Goal: Transaction & Acquisition: Purchase product/service

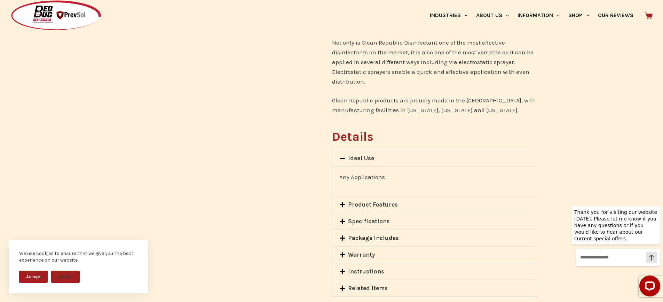
scroll to position [383, 0]
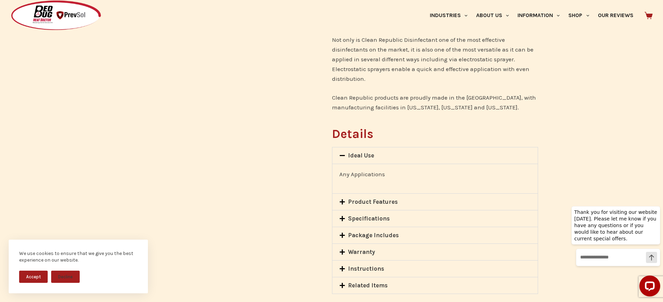
click at [359, 152] on link "Ideal Use" at bounding box center [361, 155] width 26 height 7
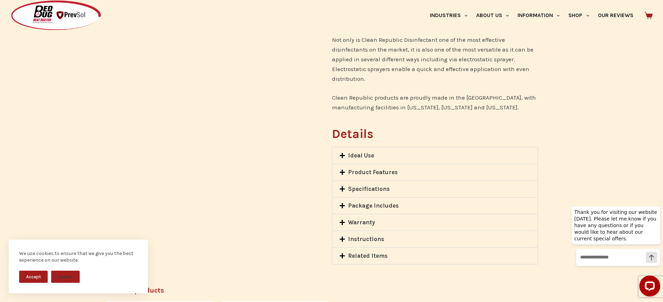
click at [359, 152] on link "Ideal Use" at bounding box center [361, 155] width 26 height 7
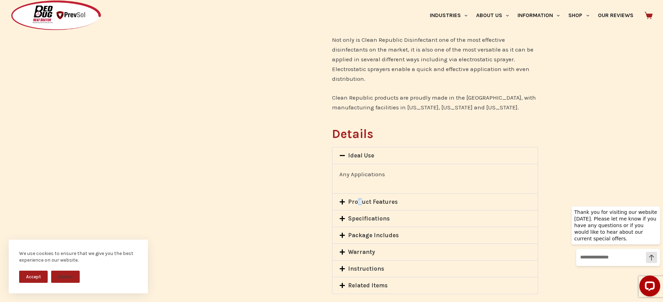
click at [359, 193] on div "Product Features" at bounding box center [435, 201] width 206 height 16
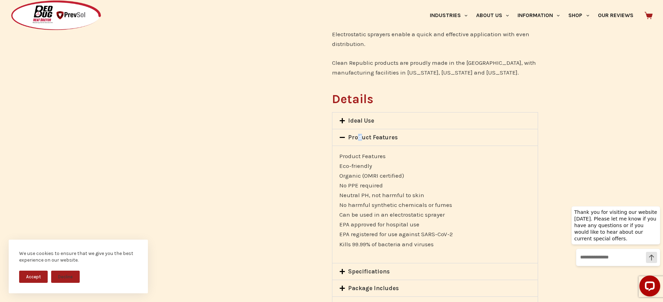
scroll to position [452, 0]
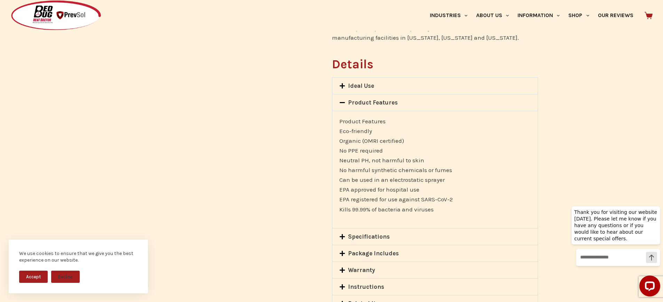
click at [358, 233] on link "Specifications" at bounding box center [369, 236] width 42 height 7
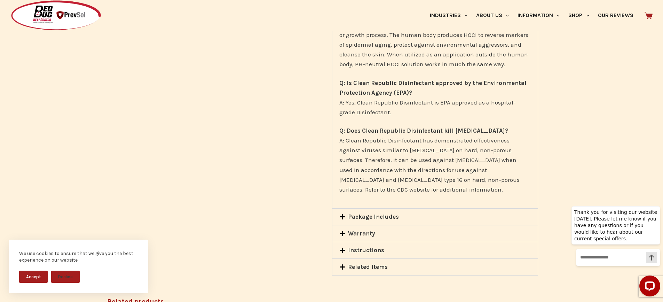
scroll to position [765, 0]
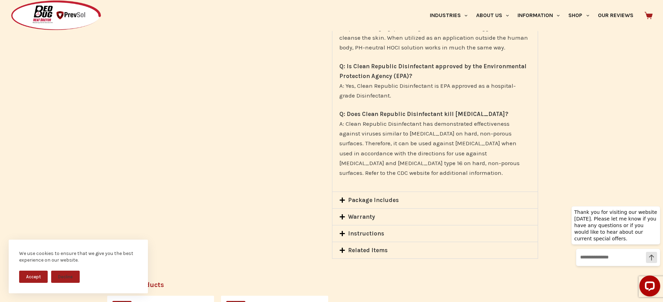
click at [347, 197] on span at bounding box center [343, 200] width 9 height 7
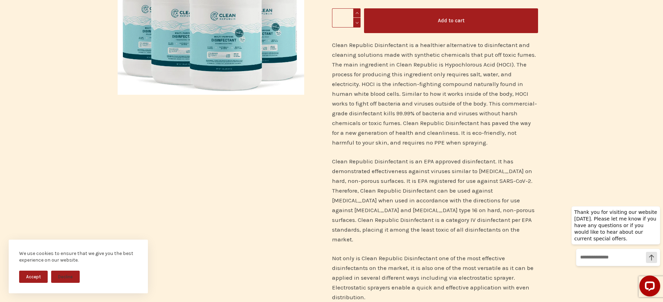
scroll to position [0, 0]
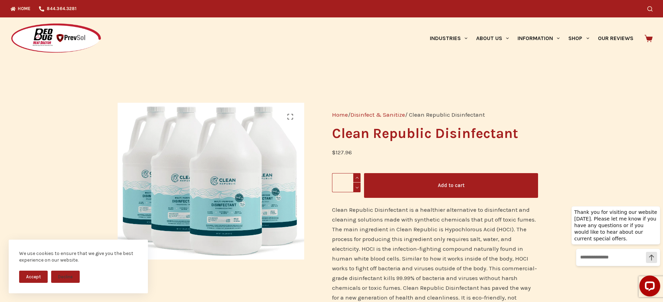
click at [357, 176] on span at bounding box center [356, 177] width 7 height 9
type input "*"
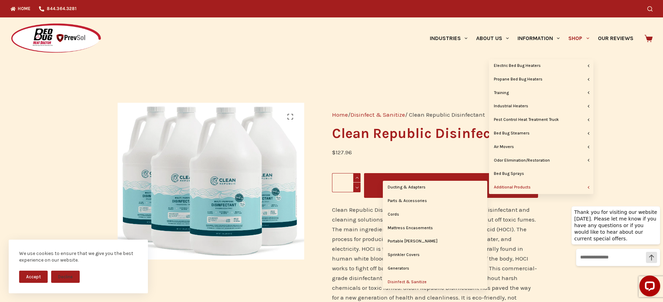
click at [554, 184] on link "Additional Products" at bounding box center [541, 187] width 104 height 13
click at [514, 188] on link "Additional Products" at bounding box center [541, 187] width 104 height 13
click at [516, 188] on link "Additional Products" at bounding box center [541, 187] width 104 height 13
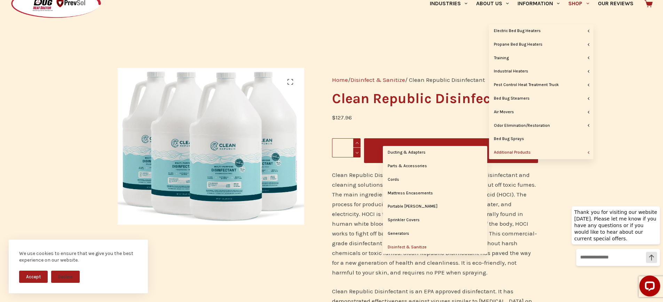
click at [416, 246] on link "Disinfect & Sanitize" at bounding box center [435, 246] width 104 height 13
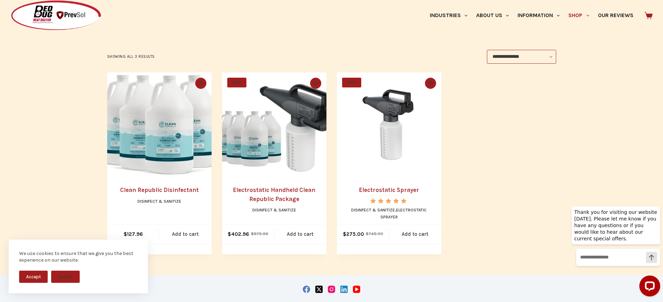
scroll to position [139, 0]
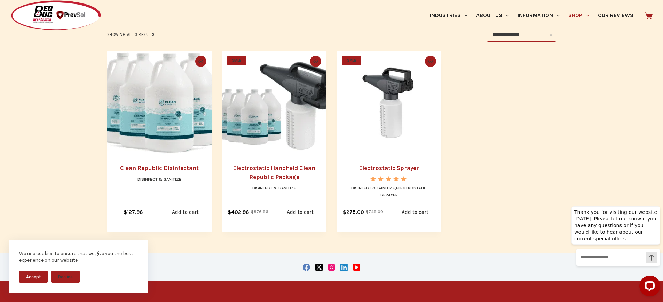
click at [168, 173] on li "Quick view icon Clean Republic Disinfectant Disinfect & Sanitize $ 127.96 Add t…" at bounding box center [159, 141] width 104 height 182
drag, startPoint x: 40, startPoint y: 270, endPoint x: 74, endPoint y: 240, distance: 45.9
click at [40, 270] on div "We use cookies to ensure that we give you the best experience on our website. A…" at bounding box center [78, 266] width 139 height 54
click at [160, 120] on img "Clean Republic Disinfectant" at bounding box center [159, 102] width 104 height 104
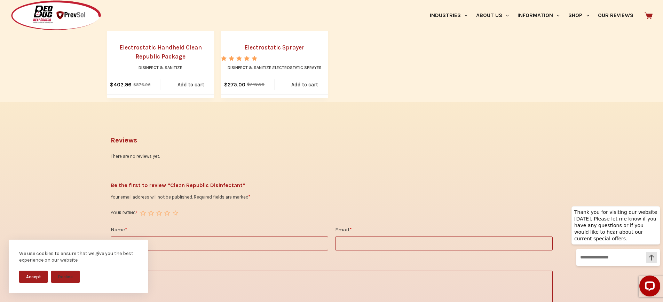
scroll to position [800, 0]
